Goal: Transaction & Acquisition: Purchase product/service

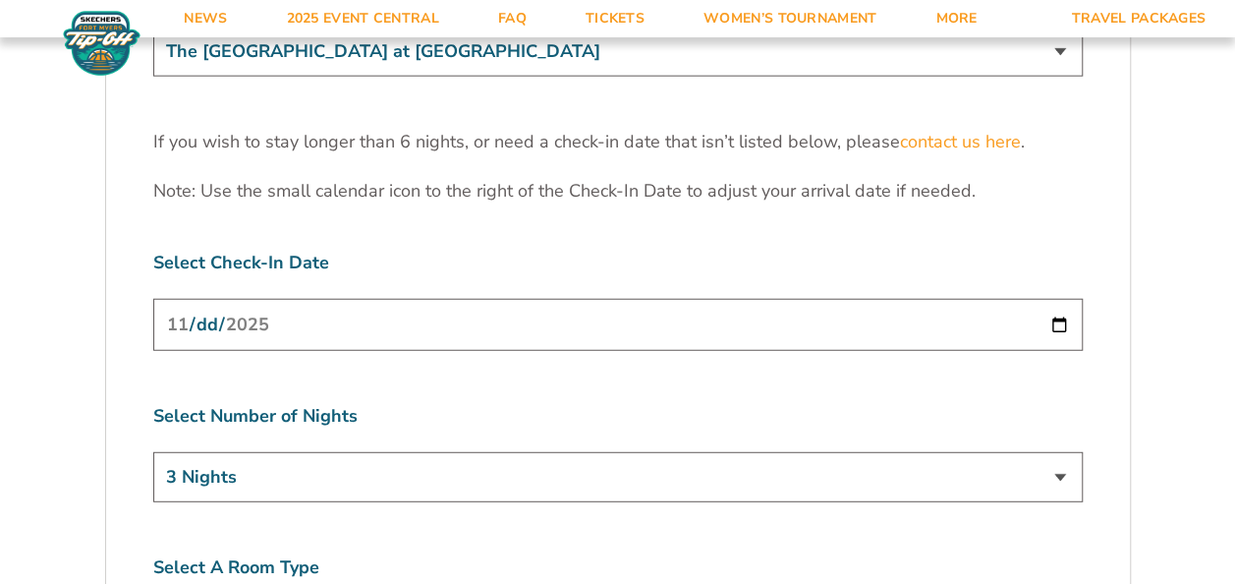
scroll to position [6190, 0]
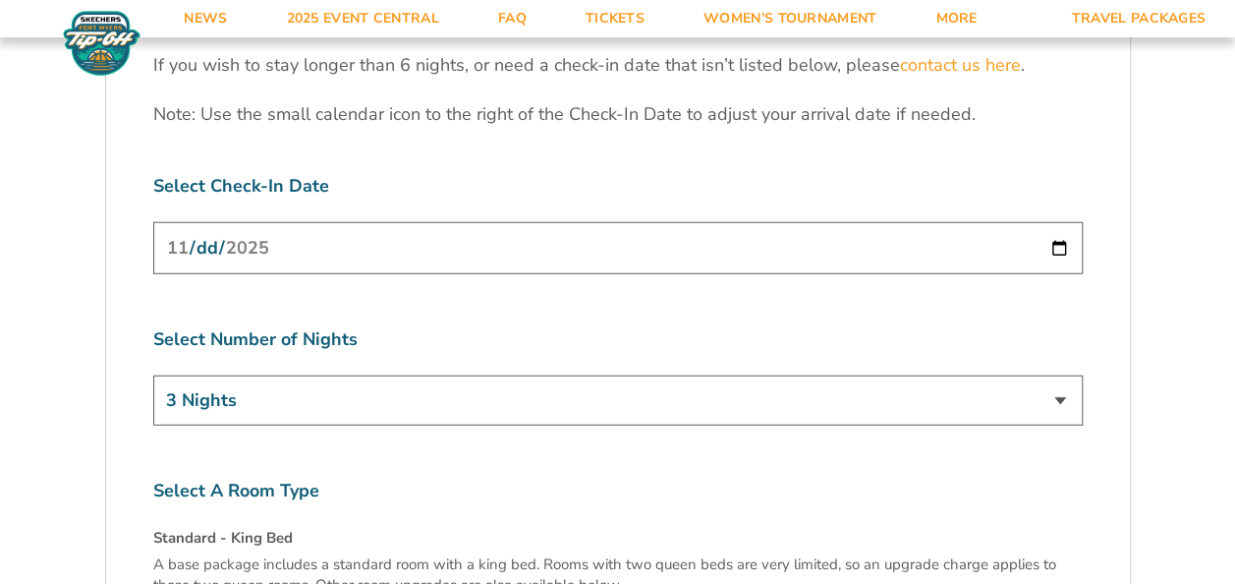
click at [530, 222] on input "2025-11-24" at bounding box center [617, 248] width 929 height 52
click at [1060, 222] on input "2025-11-24" at bounding box center [617, 248] width 929 height 52
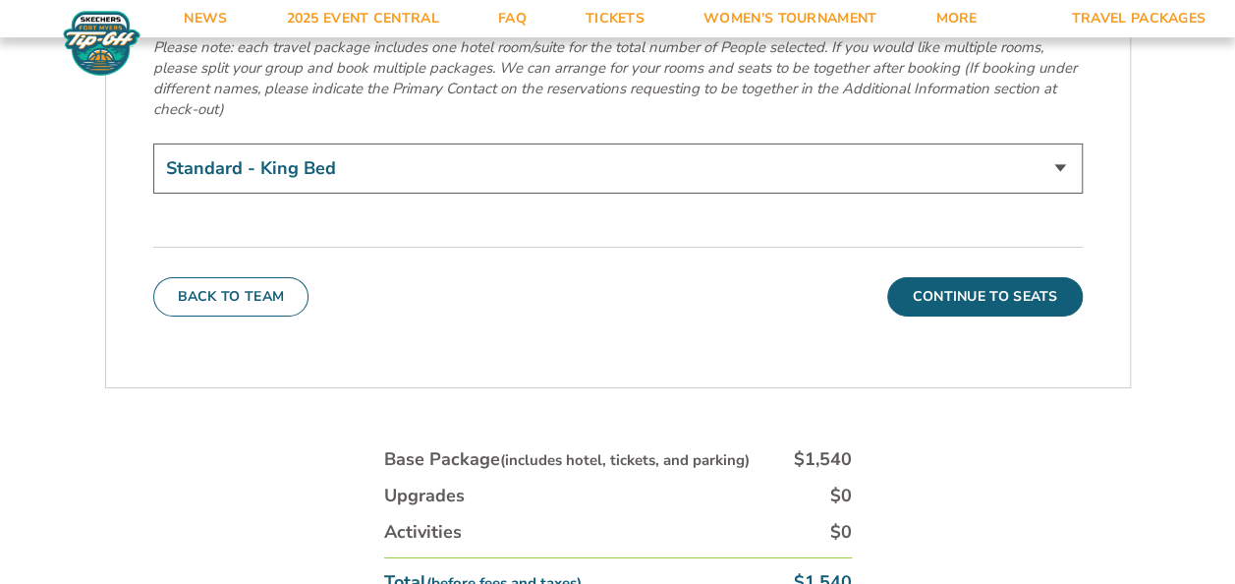
scroll to position [7074, 0]
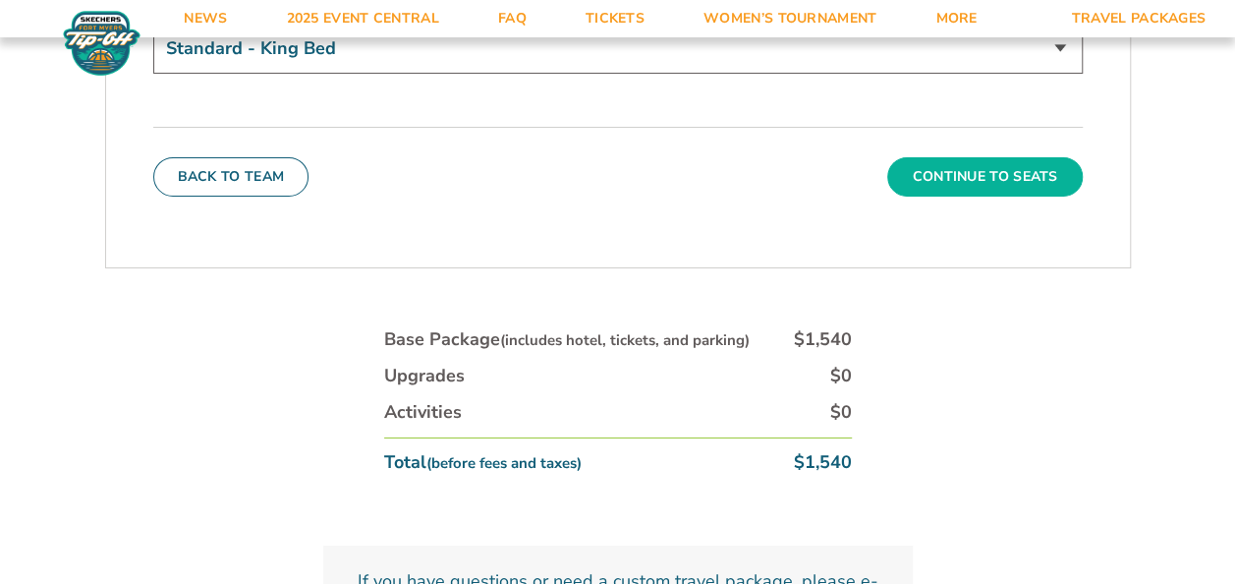
click at [1008, 157] on button "Continue To Seats" at bounding box center [984, 176] width 195 height 39
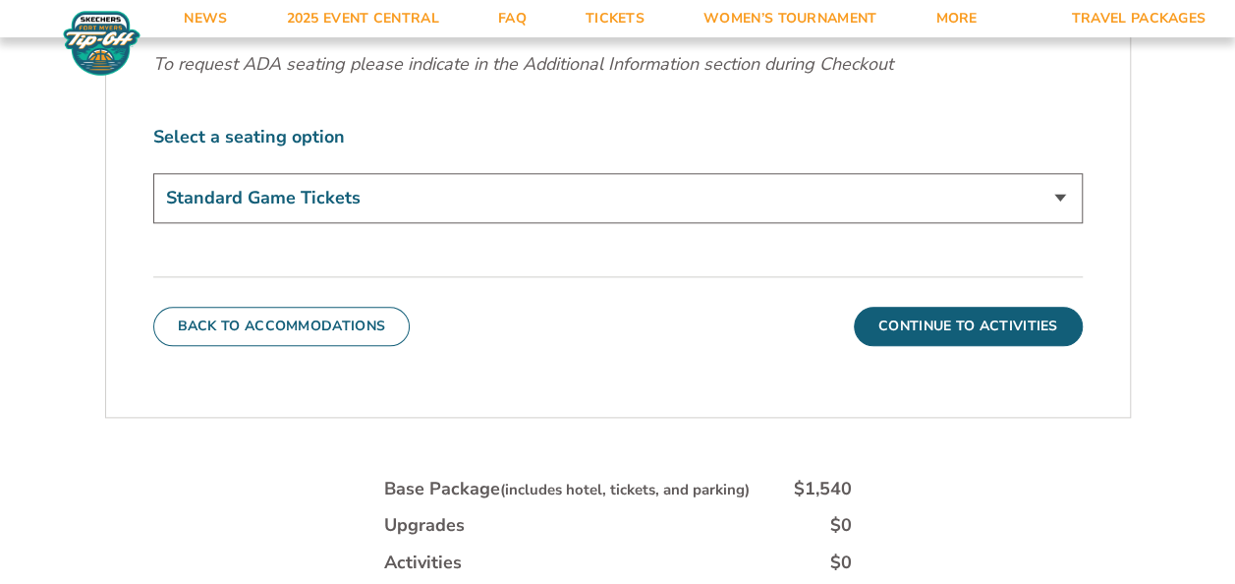
scroll to position [1061, 0]
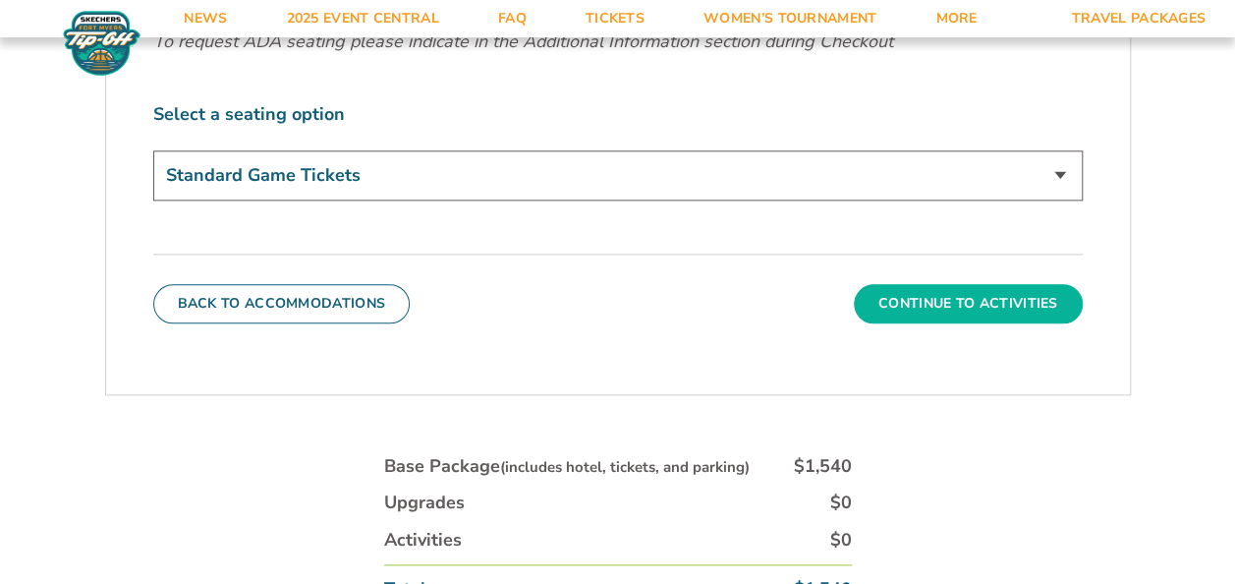
click at [879, 293] on button "Continue To Activities" at bounding box center [968, 303] width 229 height 39
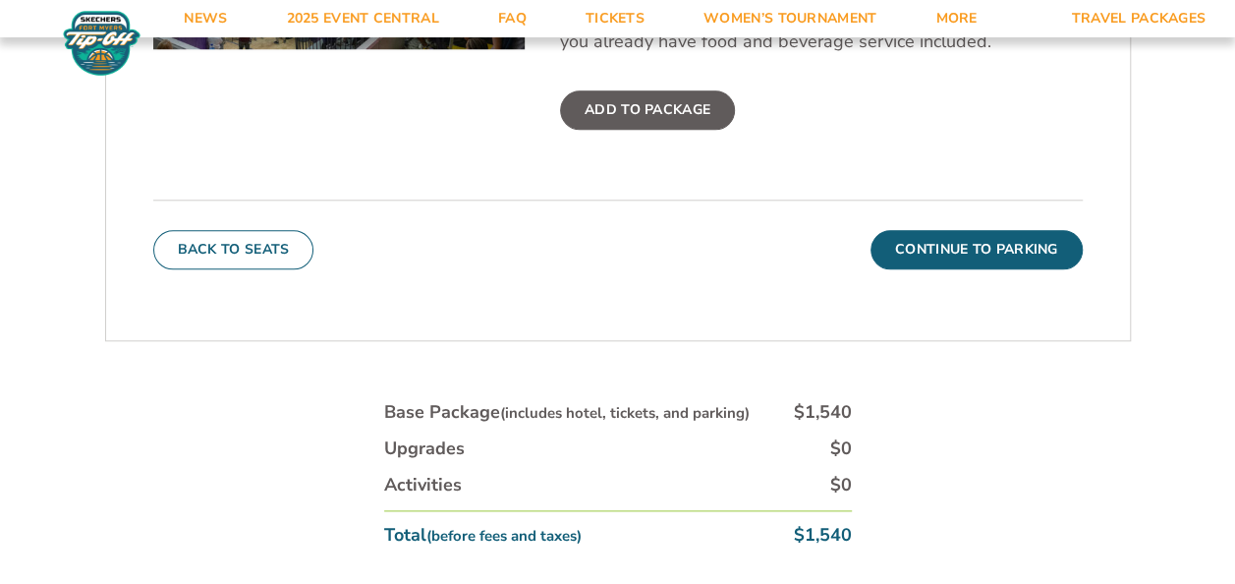
scroll to position [963, 0]
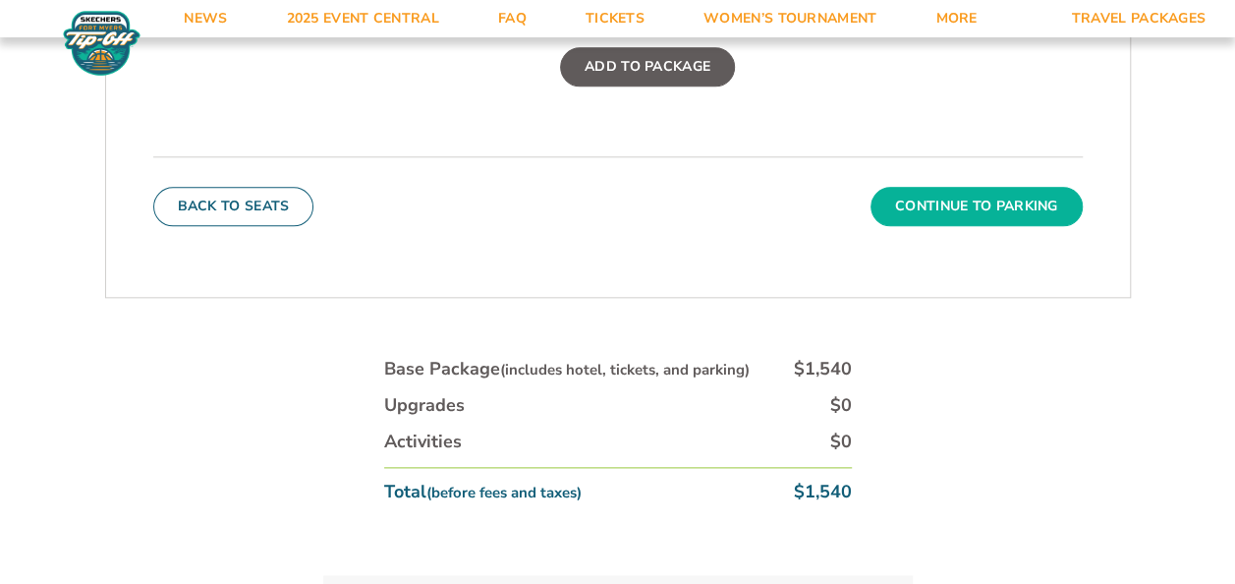
click at [970, 206] on button "Continue To Parking" at bounding box center [977, 206] width 212 height 39
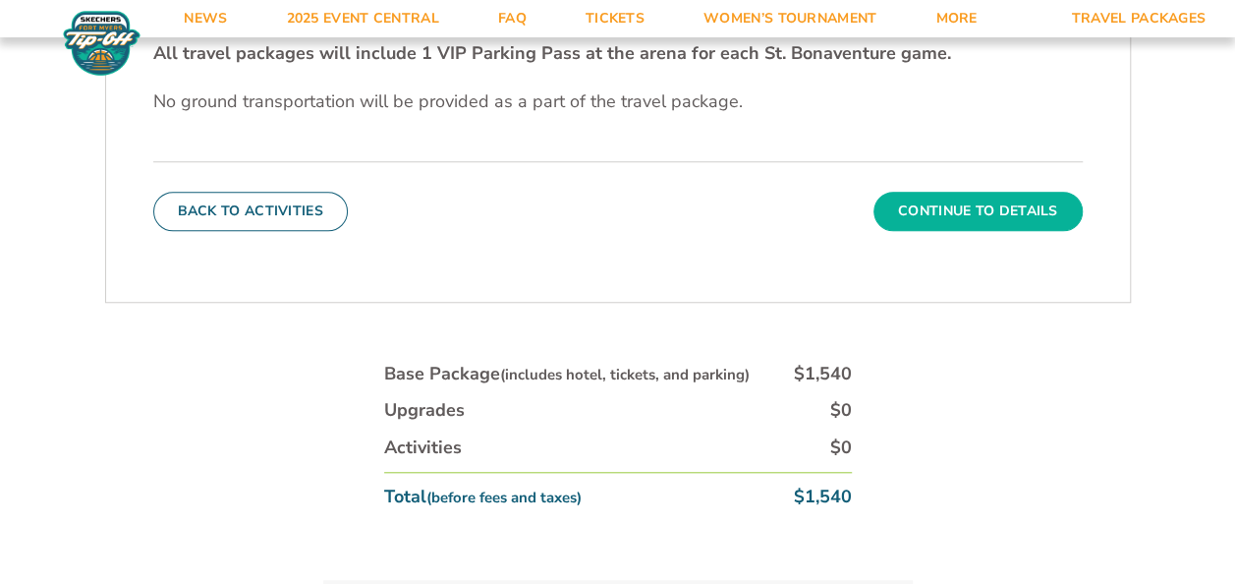
click at [957, 212] on button "Continue To Details" at bounding box center [977, 211] width 209 height 39
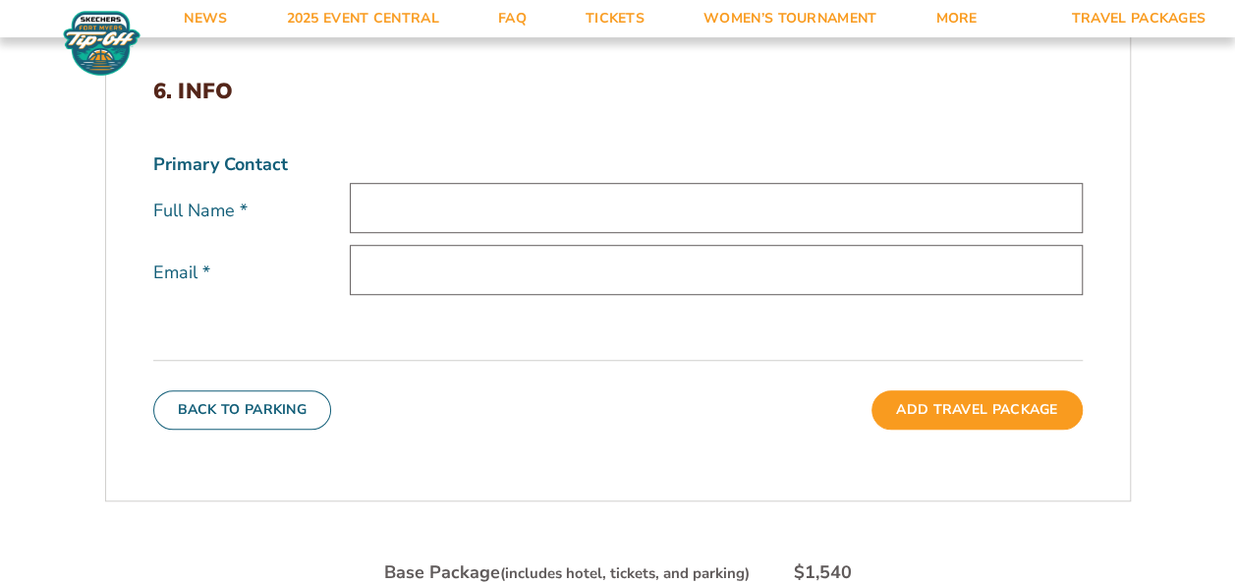
scroll to position [570, 0]
click at [432, 206] on input "text" at bounding box center [716, 207] width 733 height 50
type input "Kathy Parmentier"
click at [366, 269] on input "email" at bounding box center [716, 269] width 733 height 50
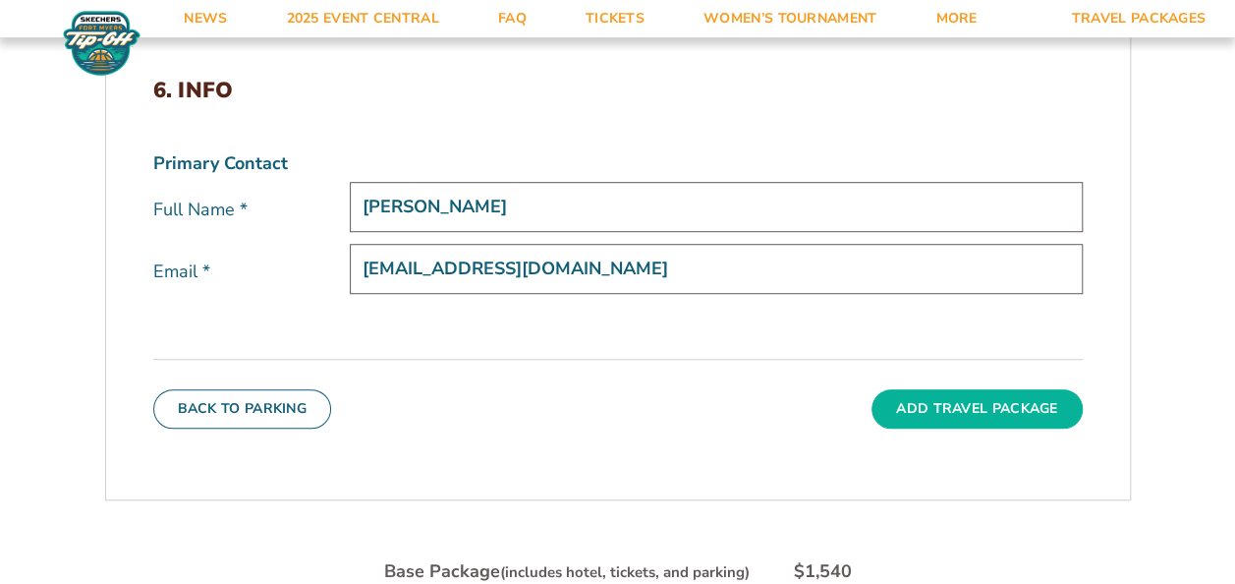
type input "kparment@sbu.edu"
click at [936, 401] on button "Add Travel Package" at bounding box center [977, 408] width 210 height 39
click at [990, 399] on button "Add Travel Package" at bounding box center [977, 408] width 210 height 39
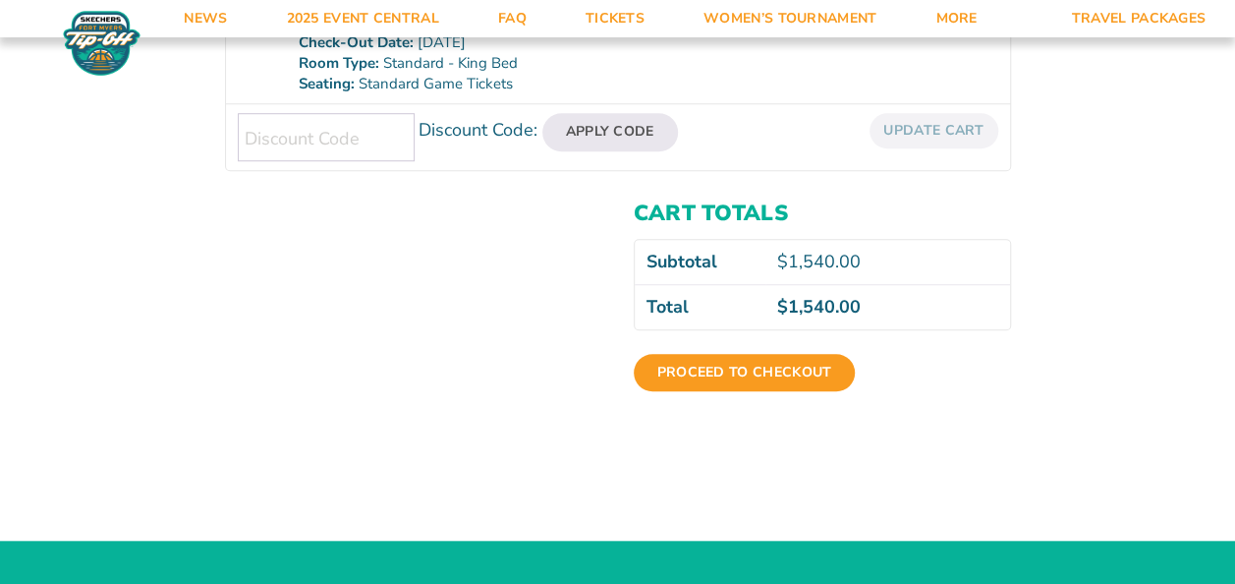
scroll to position [688, 0]
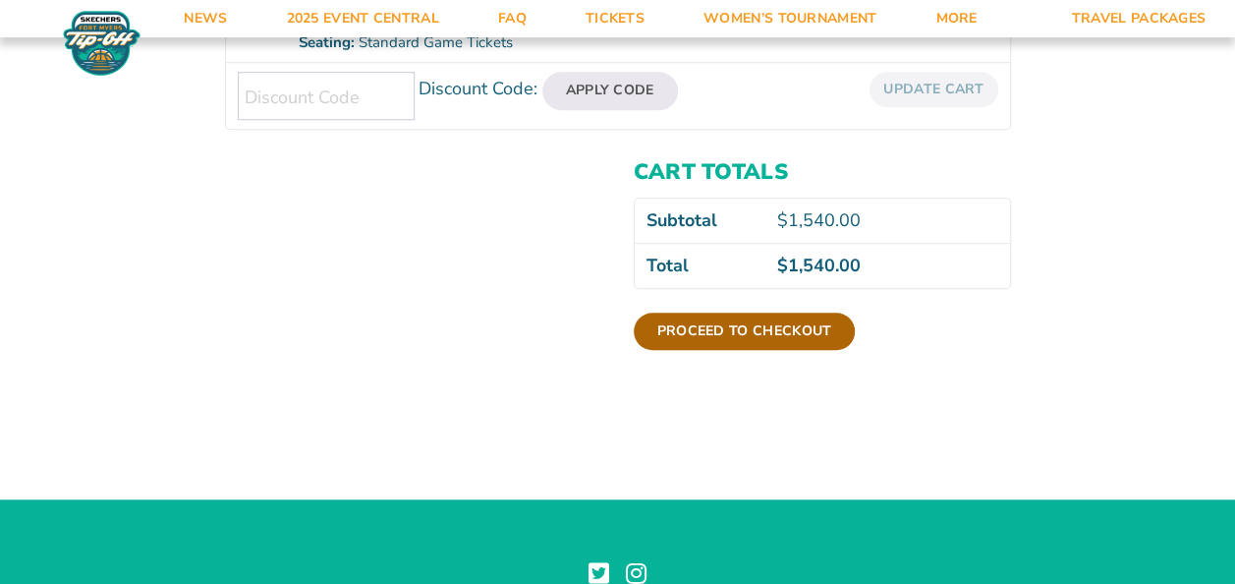
click at [762, 329] on link "Proceed to checkout" at bounding box center [745, 330] width 222 height 37
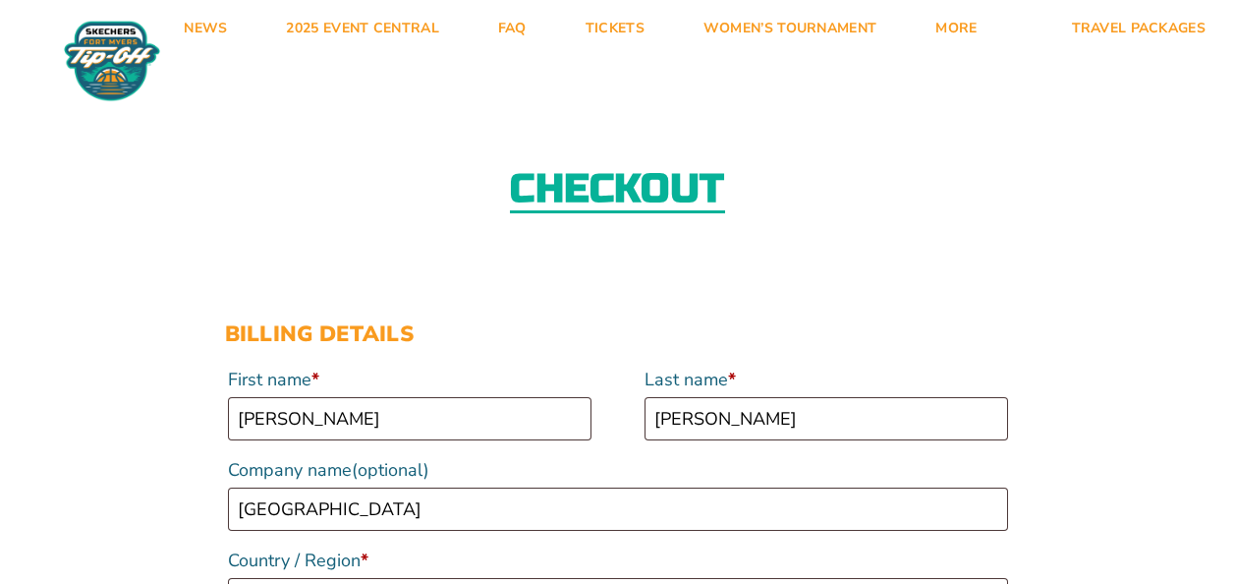
select select "NY"
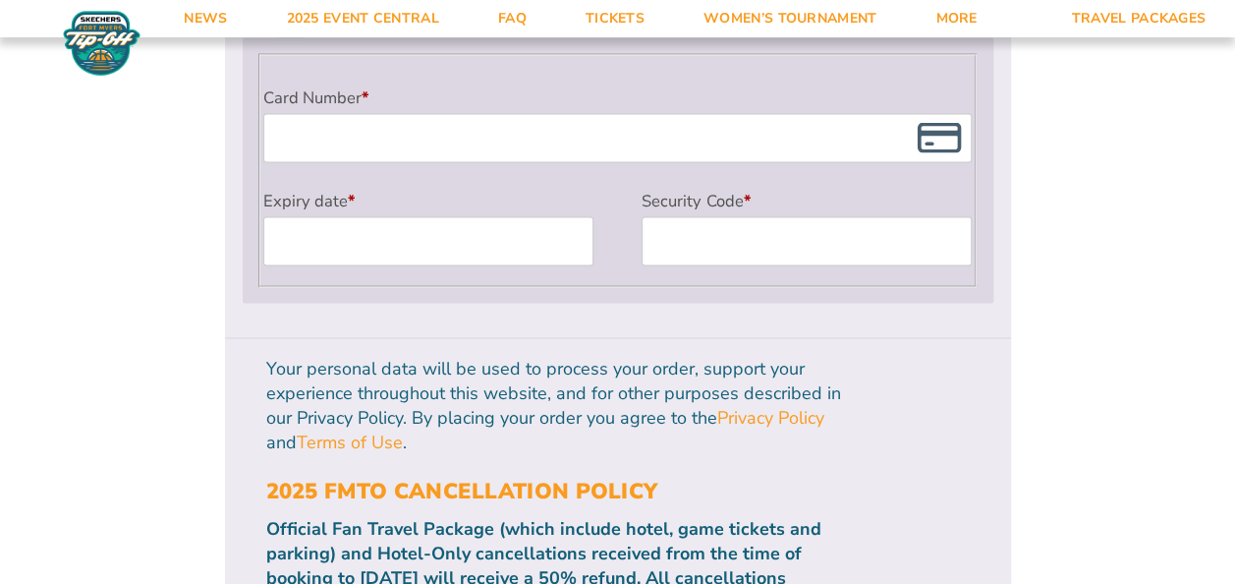
scroll to position [1867, 0]
